Goal: Find specific page/section: Find specific page/section

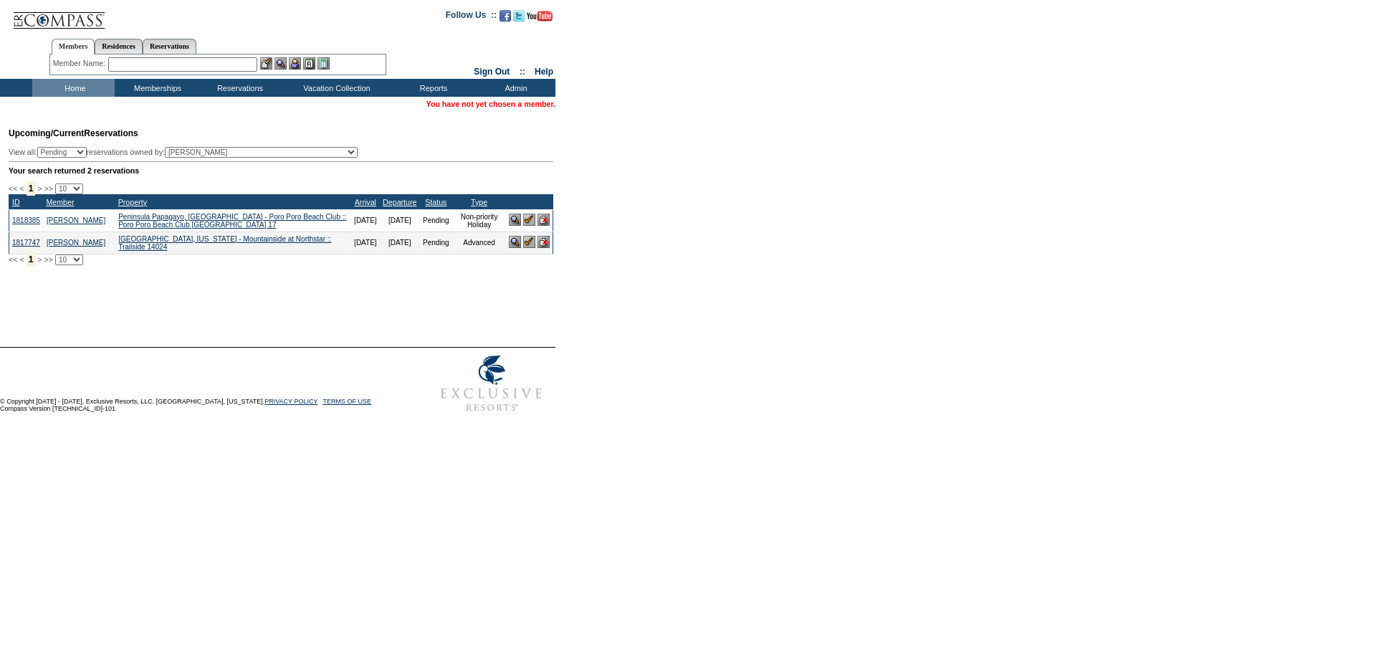
click at [188, 59] on input "text" at bounding box center [182, 64] width 149 height 14
paste input "[PERSON_NAME][EMAIL_ADDRESS][PERSON_NAME][DOMAIN_NAME]"
type input "[PERSON_NAME].[PERSON_NAME]@gm"
click at [1033, 252] on form "Follow Us ::" at bounding box center [688, 209] width 1376 height 419
drag, startPoint x: 954, startPoint y: 244, endPoint x: 931, endPoint y: 219, distance: 33.5
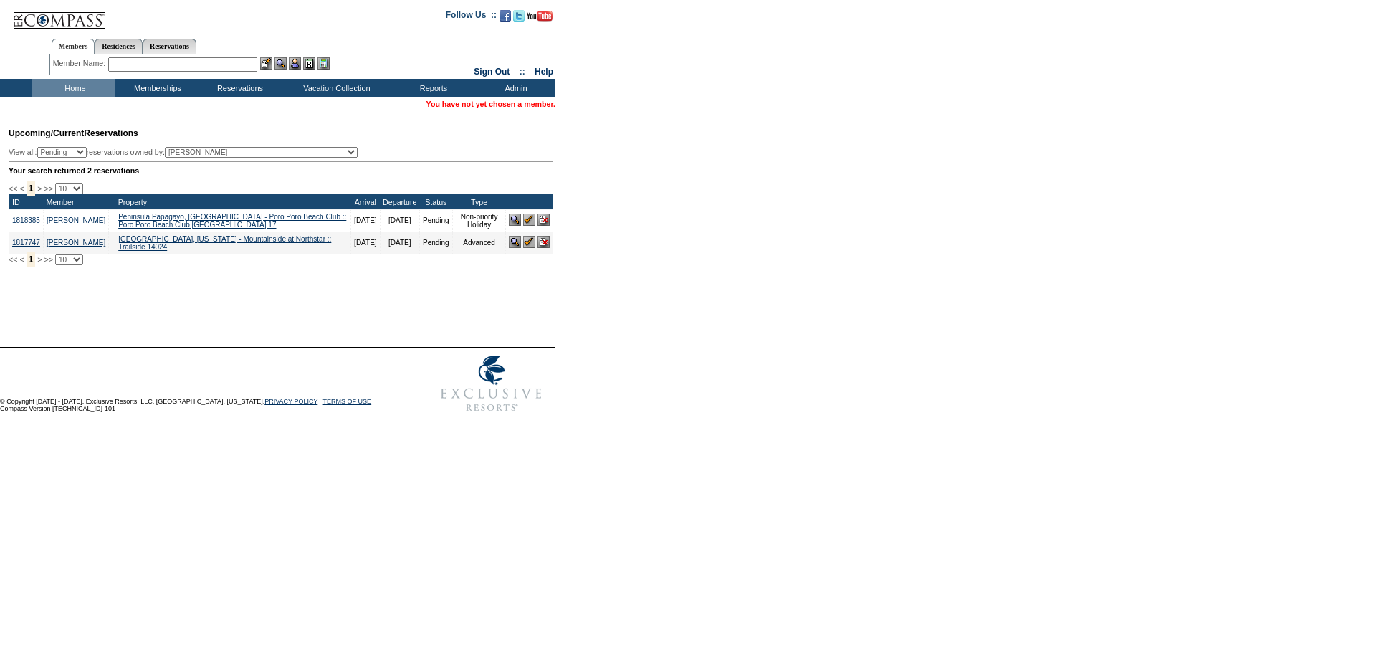
click at [953, 241] on form "Follow Us ::" at bounding box center [688, 209] width 1376 height 419
click at [174, 58] on input "text" at bounding box center [182, 64] width 149 height 14
paste input "[PERSON_NAME][EMAIL_ADDRESS][PERSON_NAME][DOMAIN_NAME]"
type input "[PERSON_NAME].[PERSON_NAME]"
paste input "8e60b6cf-81a3-4631-8d4a-0bb6a6089009"
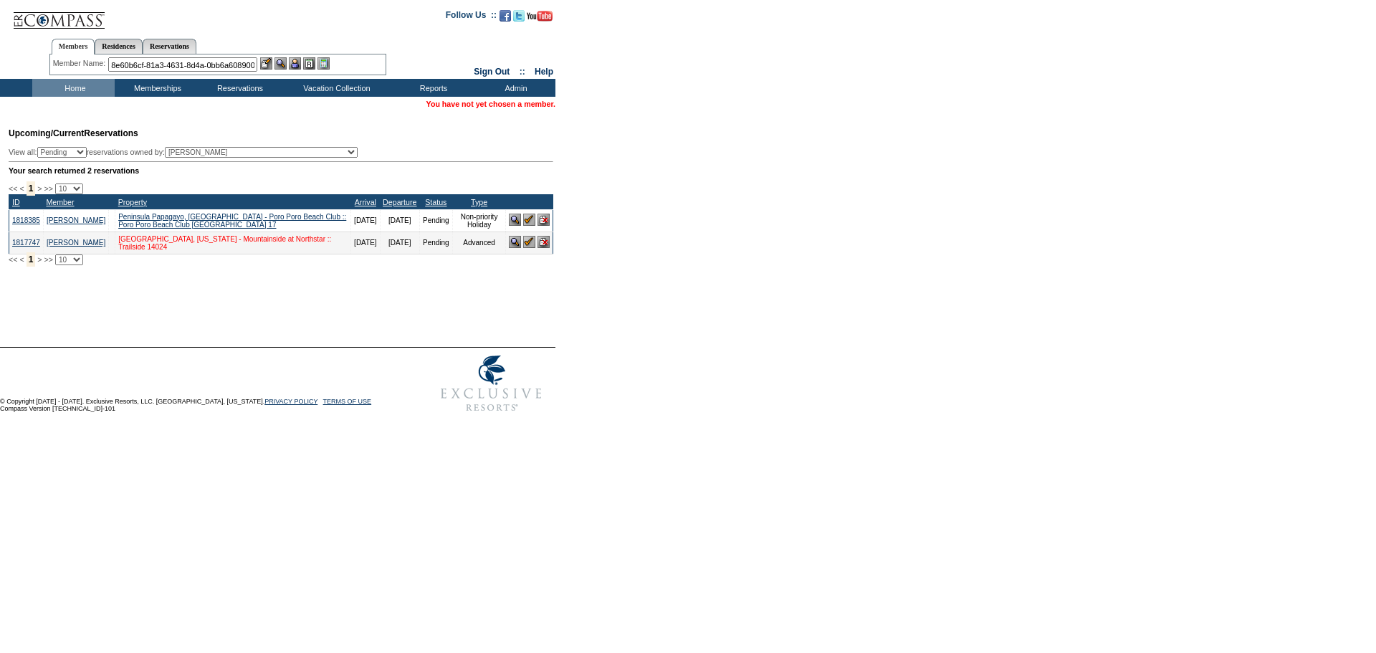
scroll to position [0, 27]
type input "8e60b6cf-81a3-4631-8d4a-0bb6a6089009"
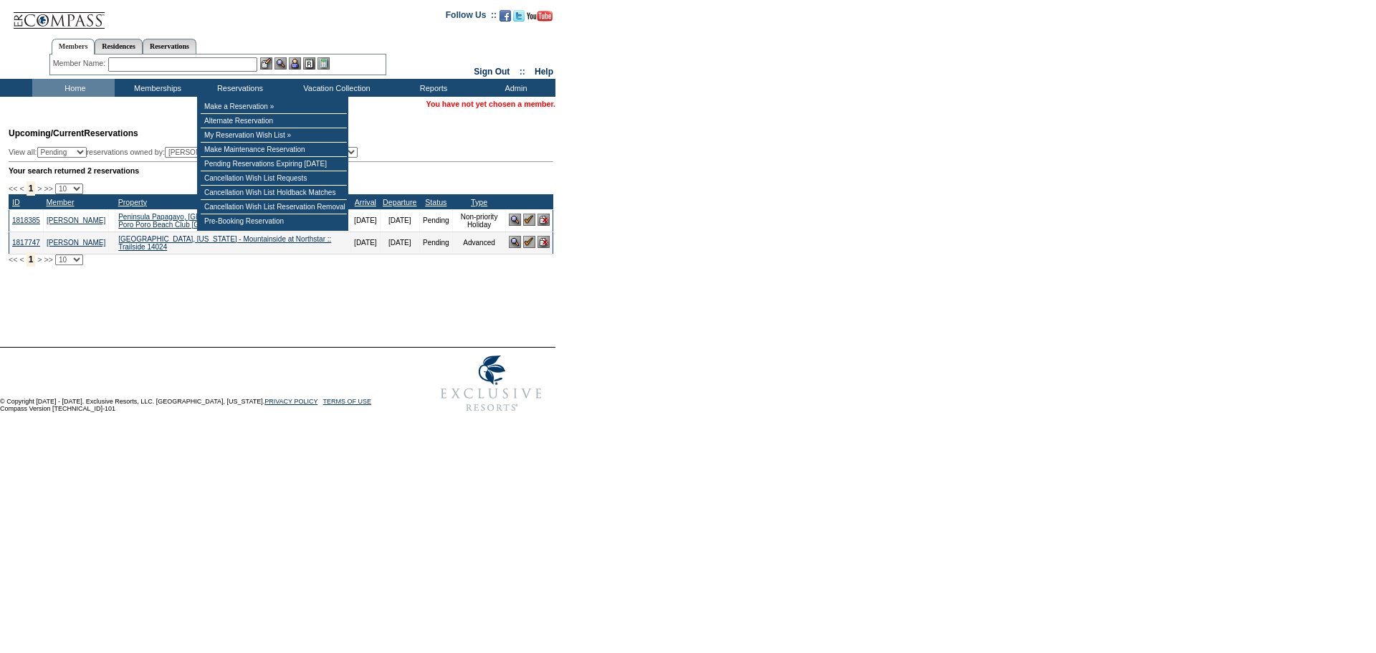
click at [229, 72] on div "Member Name: Destination or Residence: ReservationId:" at bounding box center [217, 64] width 337 height 21
click at [234, 67] on input "text" at bounding box center [182, 64] width 149 height 14
paste input "[PERSON_NAME][EMAIL_ADDRESS][PERSON_NAME][DOMAIN_NAME]"
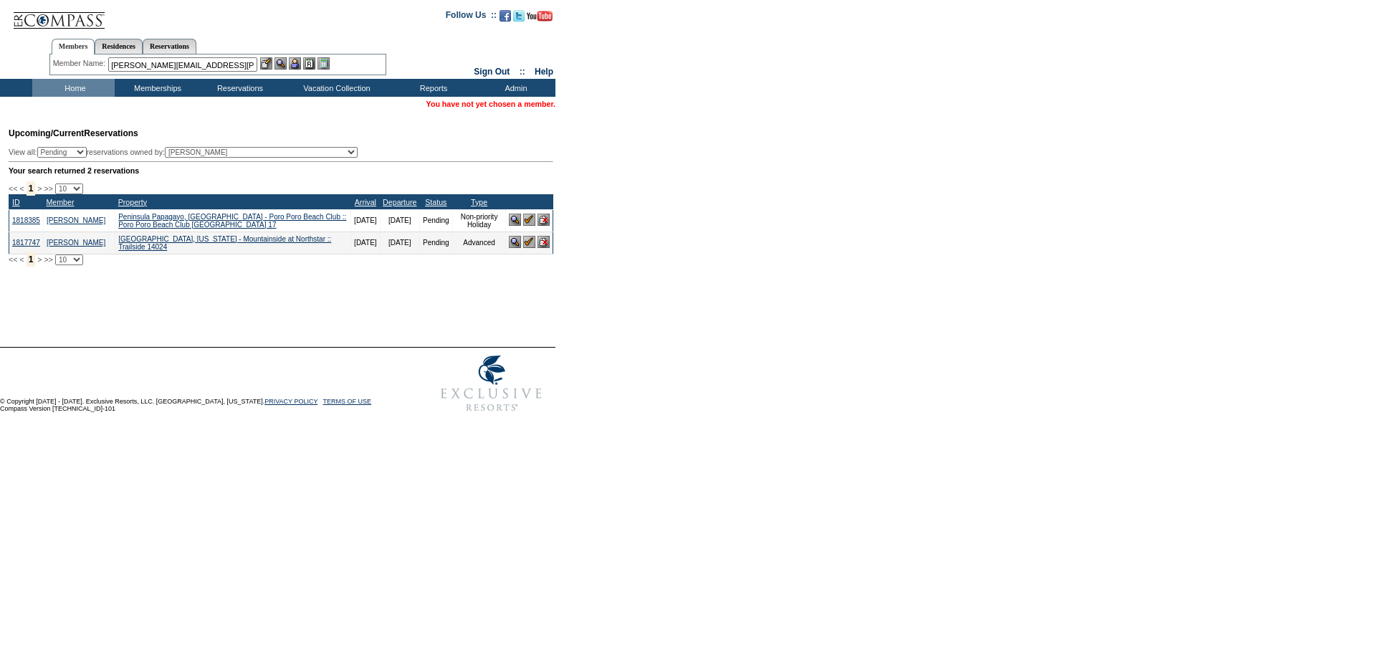
type input "[PERSON_NAME][EMAIL_ADDRESS][PERSON_NAME]."
